Goal: Transaction & Acquisition: Book appointment/travel/reservation

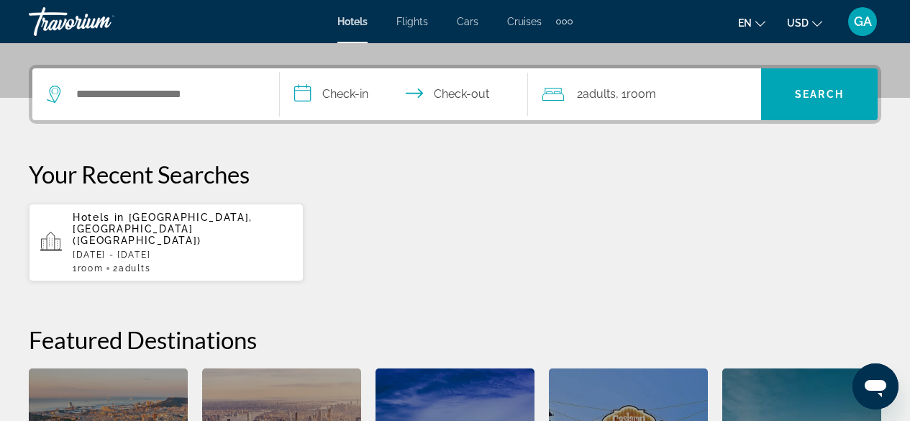
scroll to position [334, 0]
click at [218, 249] on p "[DATE] - [DATE]" at bounding box center [182, 254] width 219 height 10
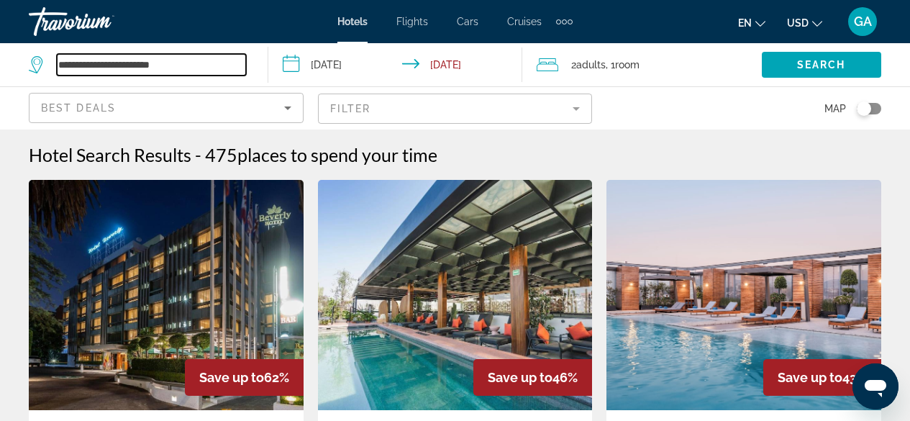
click at [148, 59] on input "**********" at bounding box center [151, 65] width 189 height 22
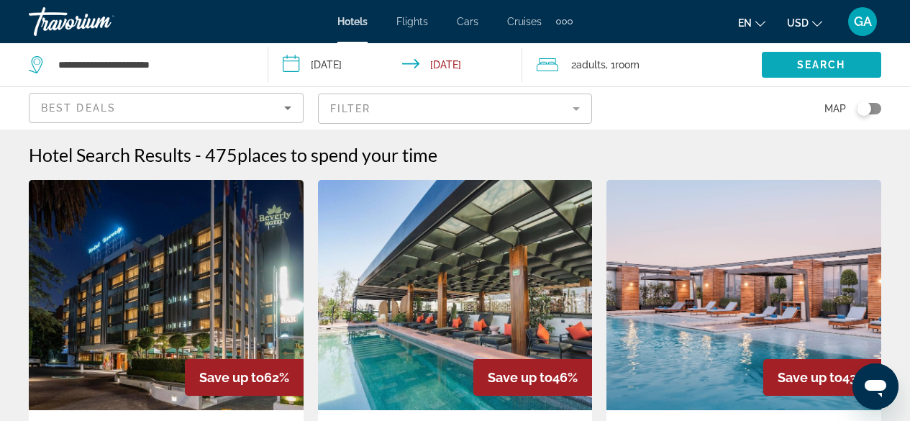
click at [806, 70] on span "Search widget" at bounding box center [820, 64] width 119 height 35
